Goal: Information Seeking & Learning: Learn about a topic

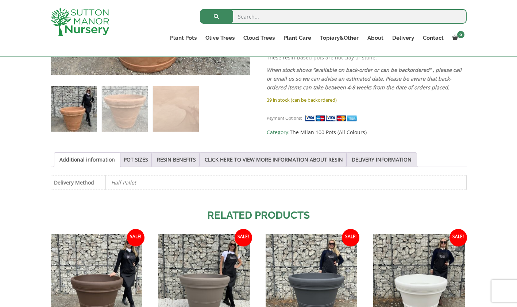
scroll to position [292, 0]
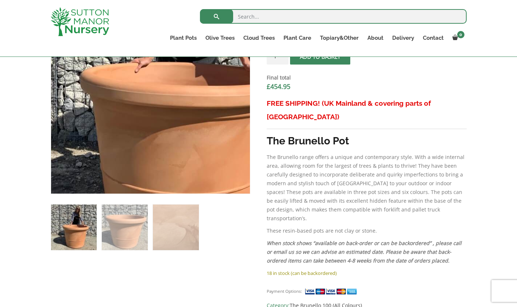
scroll to position [292, 0]
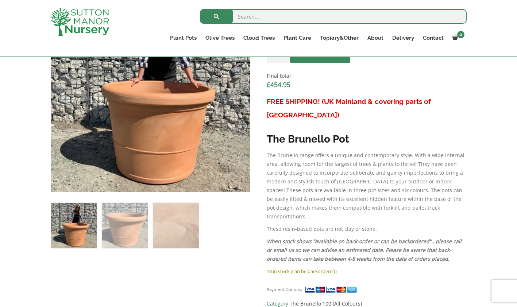
click at [129, 239] on img at bounding box center [125, 226] width 46 height 46
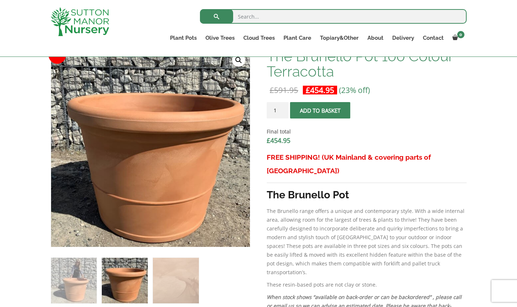
scroll to position [255, 0]
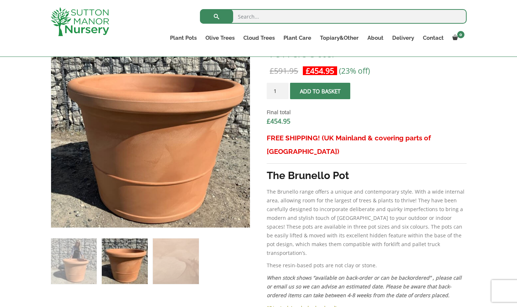
click at [190, 269] on img at bounding box center [176, 262] width 46 height 46
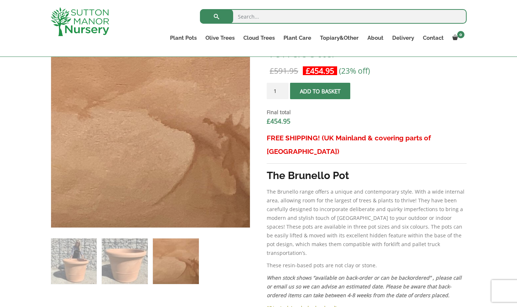
click at [113, 256] on img at bounding box center [125, 262] width 46 height 46
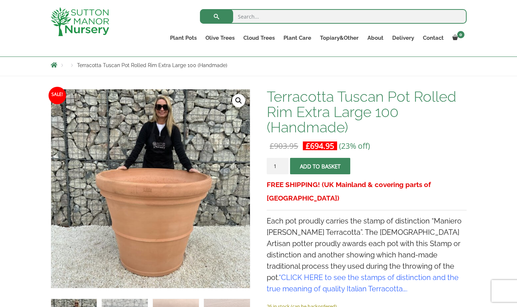
scroll to position [109, 0]
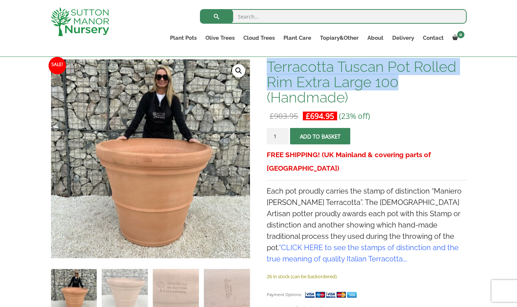
drag, startPoint x: 381, startPoint y: 79, endPoint x: 269, endPoint y: 71, distance: 112.0
click at [269, 71] on h1 "Terracotta Tuscan Pot Rolled Rim Extra Large 100 (Handmade)" at bounding box center [367, 82] width 200 height 46
drag, startPoint x: 269, startPoint y: 71, endPoint x: 274, endPoint y: 71, distance: 5.1
copy h1 "Terracotta Tuscan Pot Rolled Rim Extra Large 100"
